Goal: Task Accomplishment & Management: Use online tool/utility

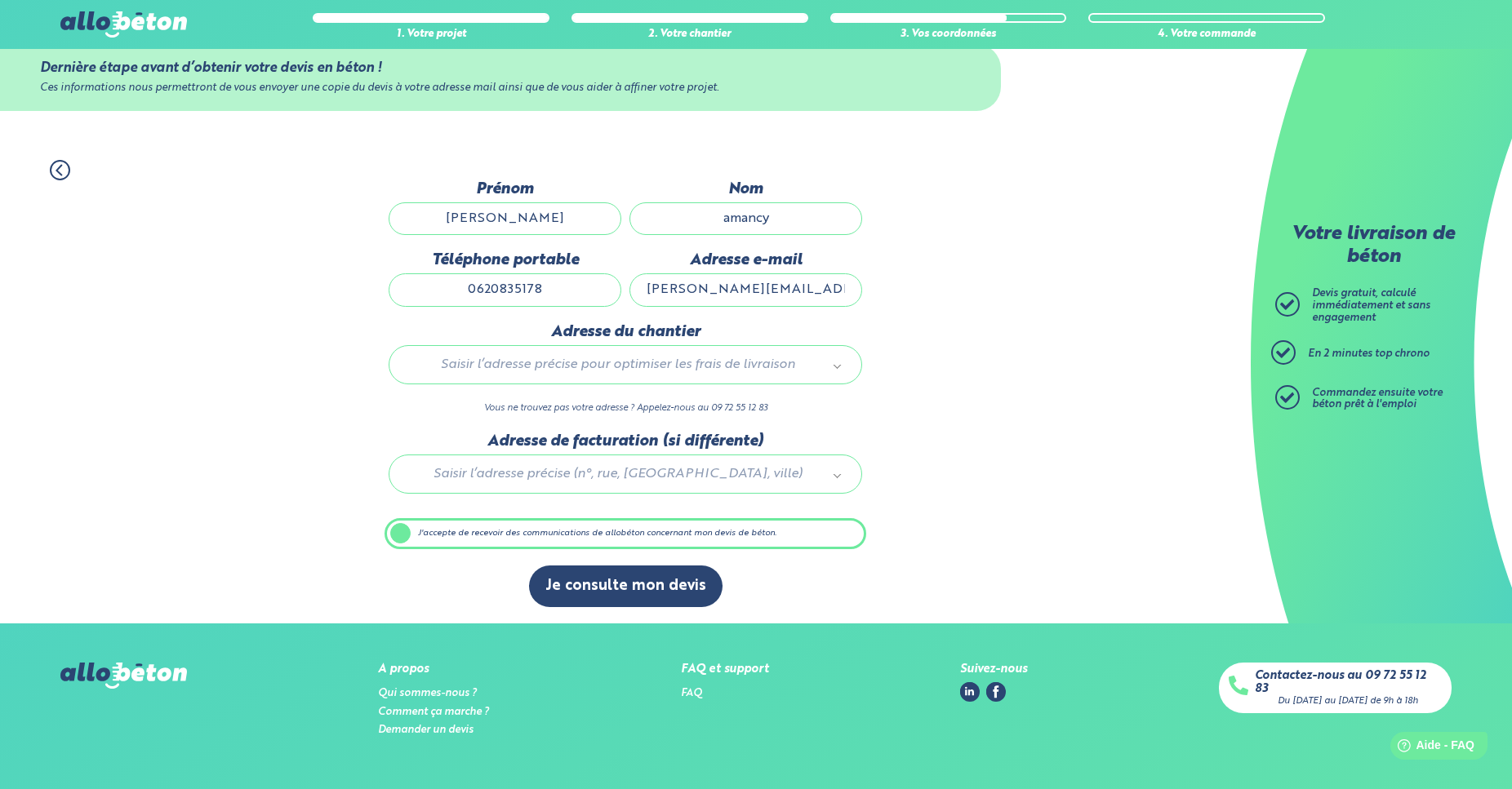
click at [533, 373] on body "09 72 55 12 83 Conseils et Appel Gratuits nos produits le béton prêt à l'emploi…" at bounding box center [756, 394] width 1512 height 864
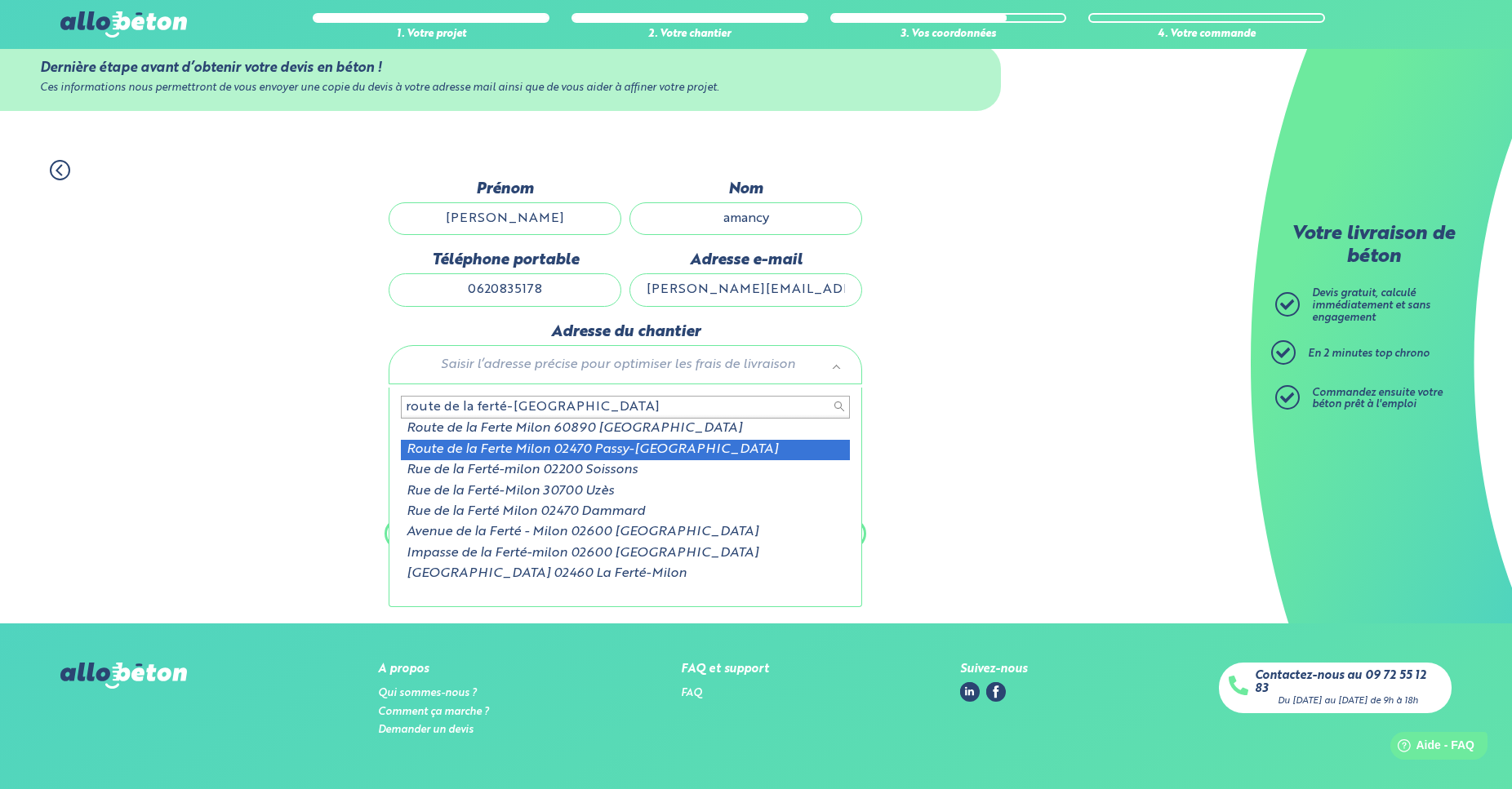
type input "route de la ferté-[GEOGRAPHIC_DATA]"
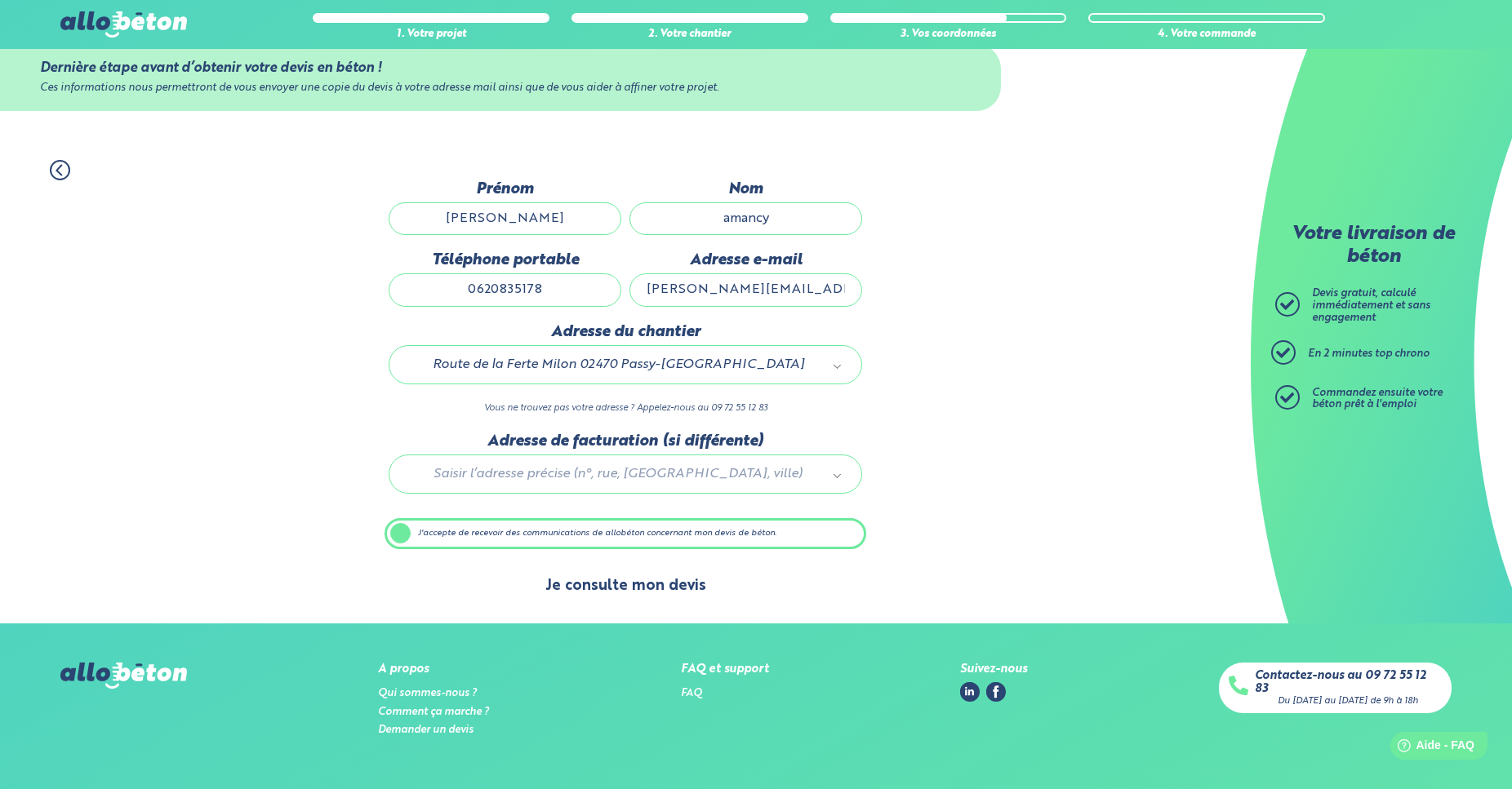
click at [610, 592] on button "Je consulte mon devis" at bounding box center [626, 587] width 194 height 42
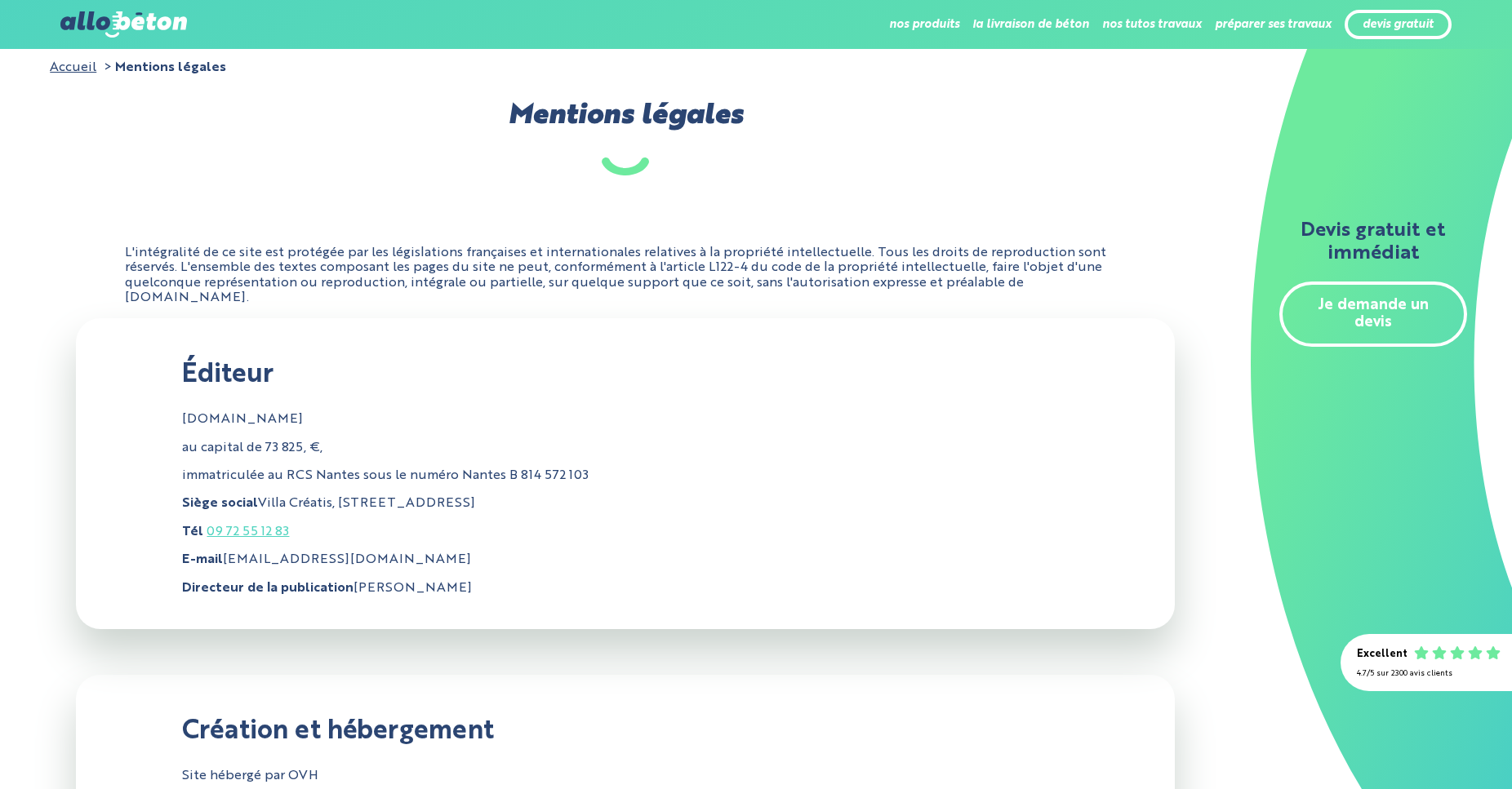
scroll to position [1396, 0]
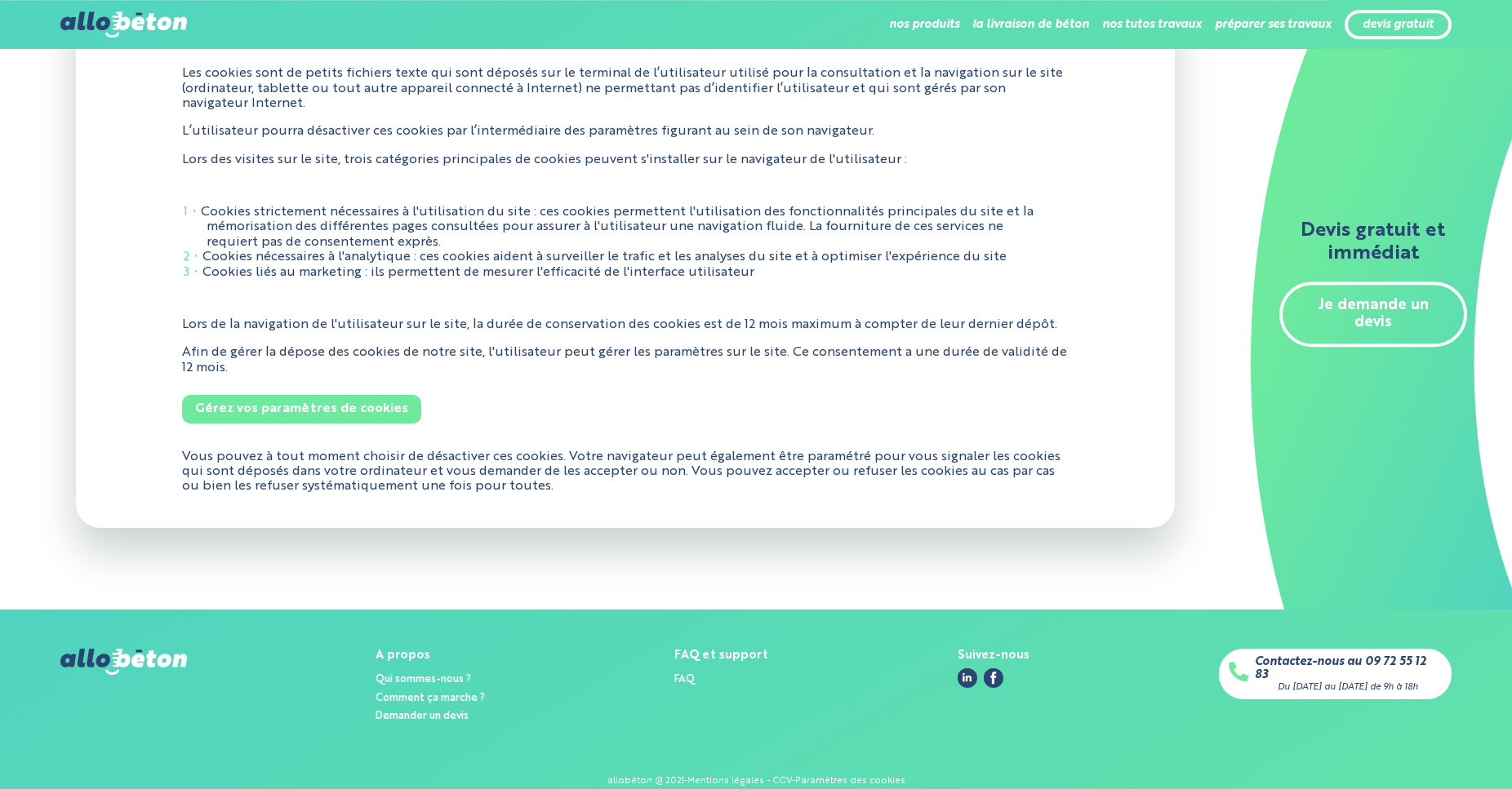
click at [319, 395] on button "Gérez vos paramètres de cookies" at bounding box center [302, 408] width 239 height 28
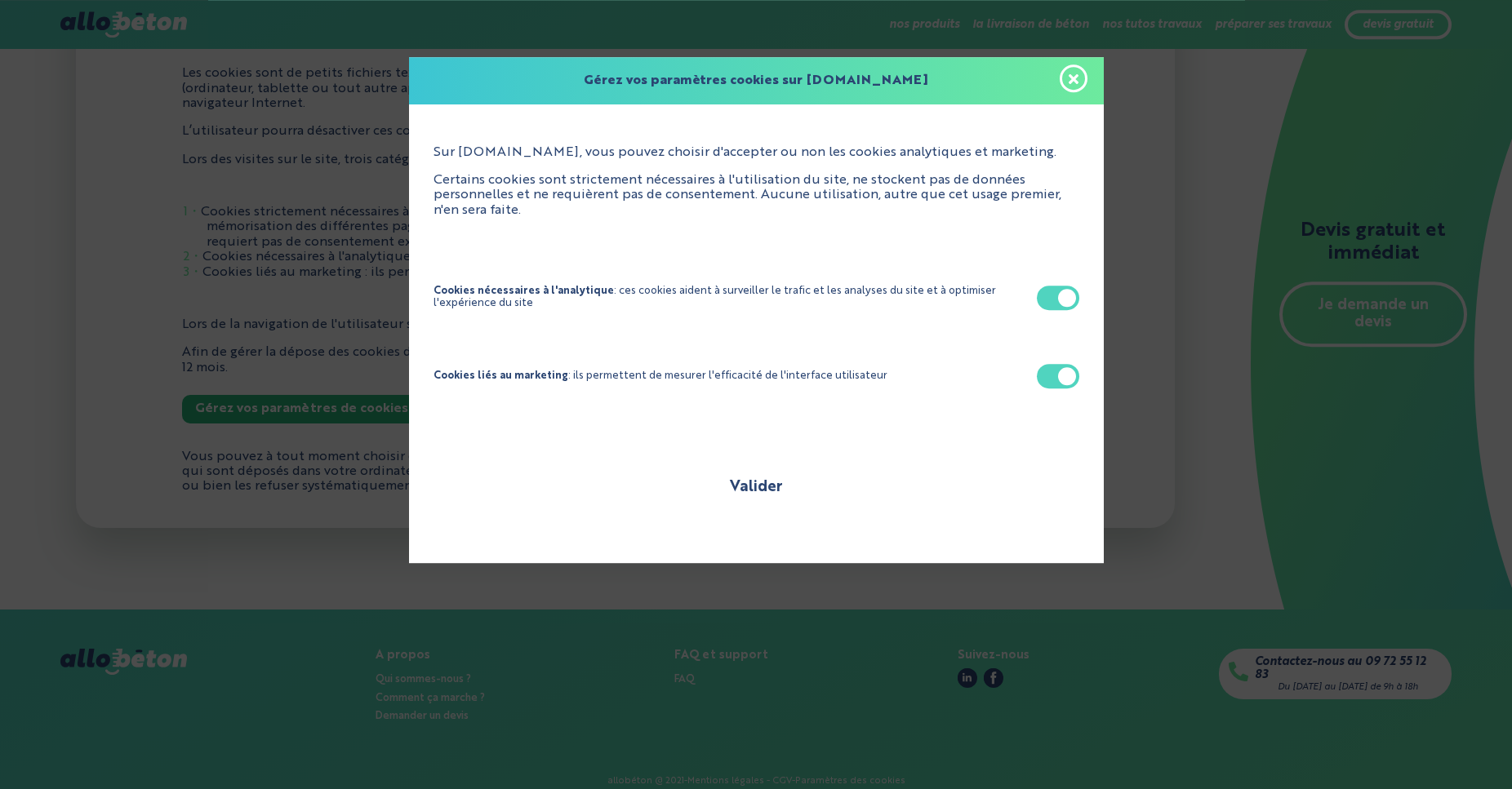
click at [729, 479] on button "Valider" at bounding box center [756, 488] width 324 height 42
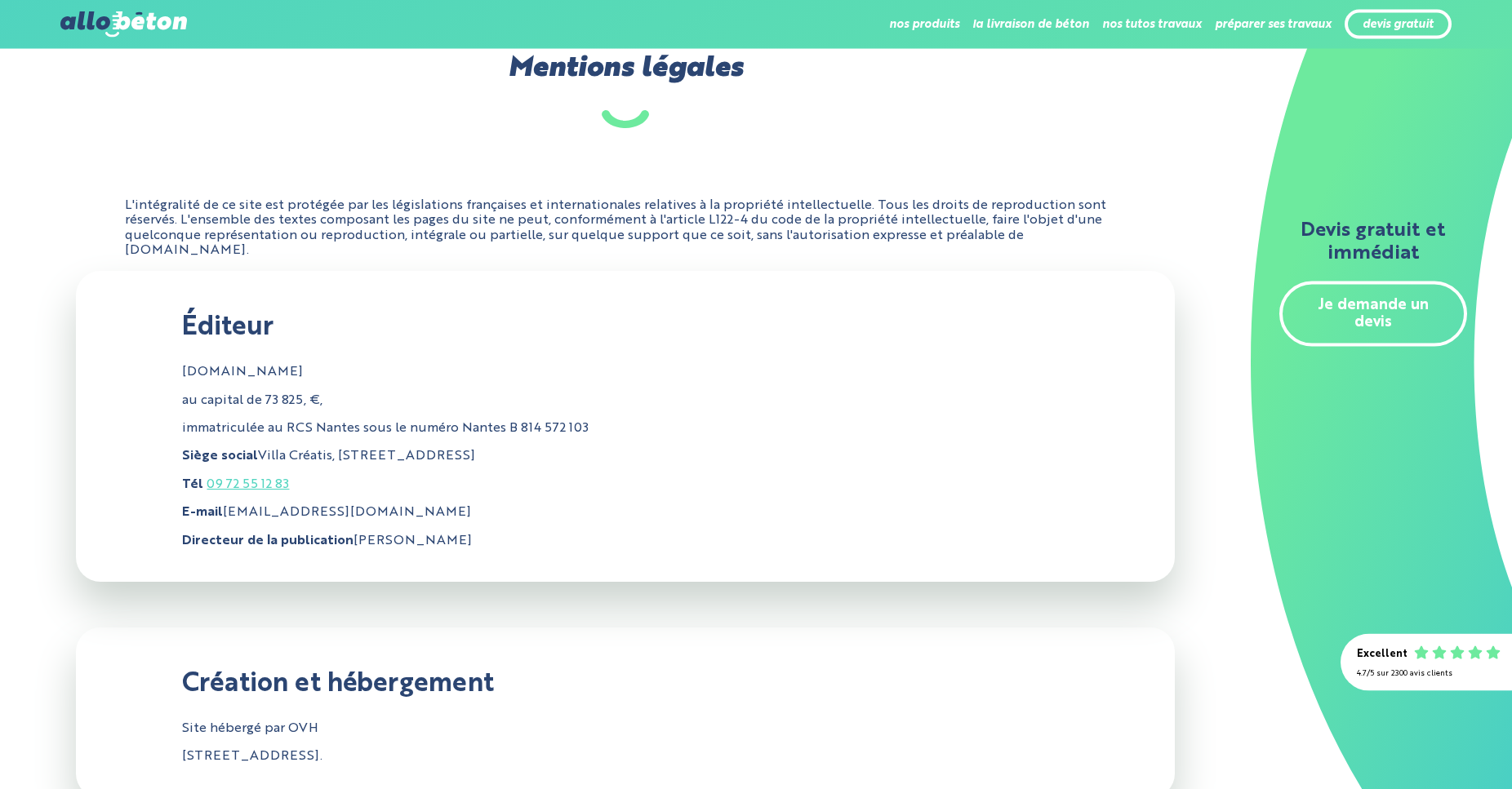
scroll to position [0, 0]
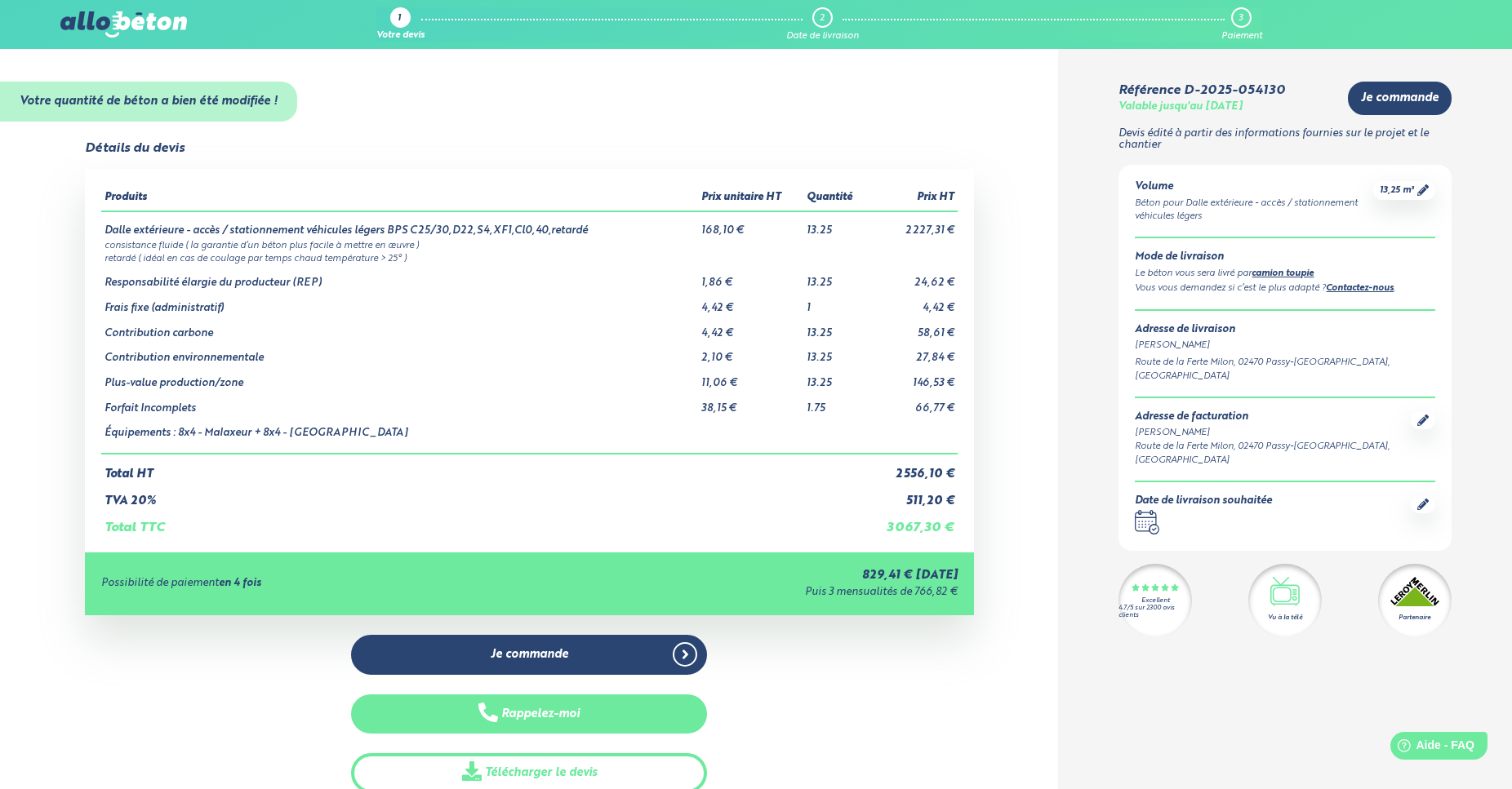
click at [568, 719] on button "Rappelez-moi" at bounding box center [529, 715] width 356 height 40
